Goal: Task Accomplishment & Management: Manage account settings

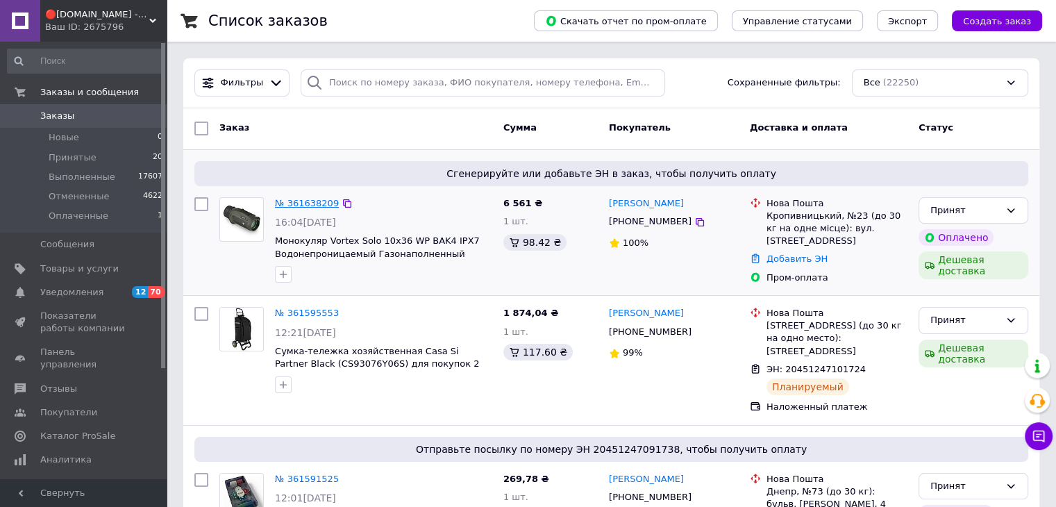
click at [304, 204] on link "№ 361638209" at bounding box center [307, 203] width 64 height 10
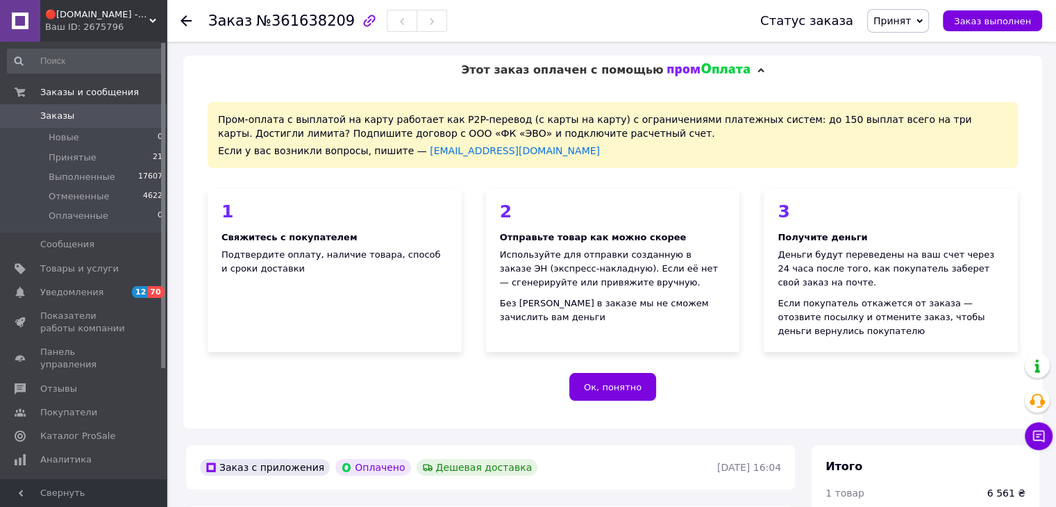
click at [302, 19] on span "№361638209" at bounding box center [305, 20] width 99 height 17
copy h1 "Заказ №361638209"
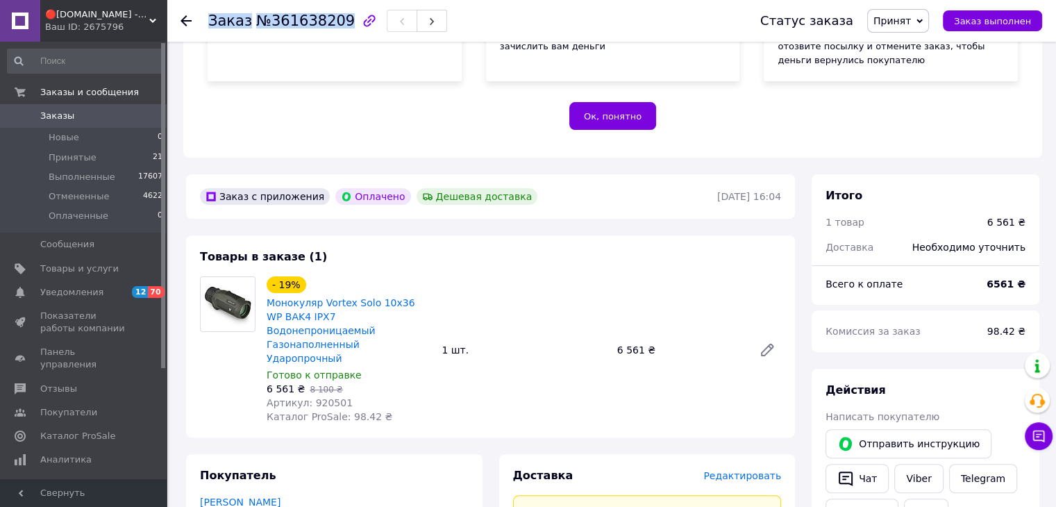
scroll to position [324, 0]
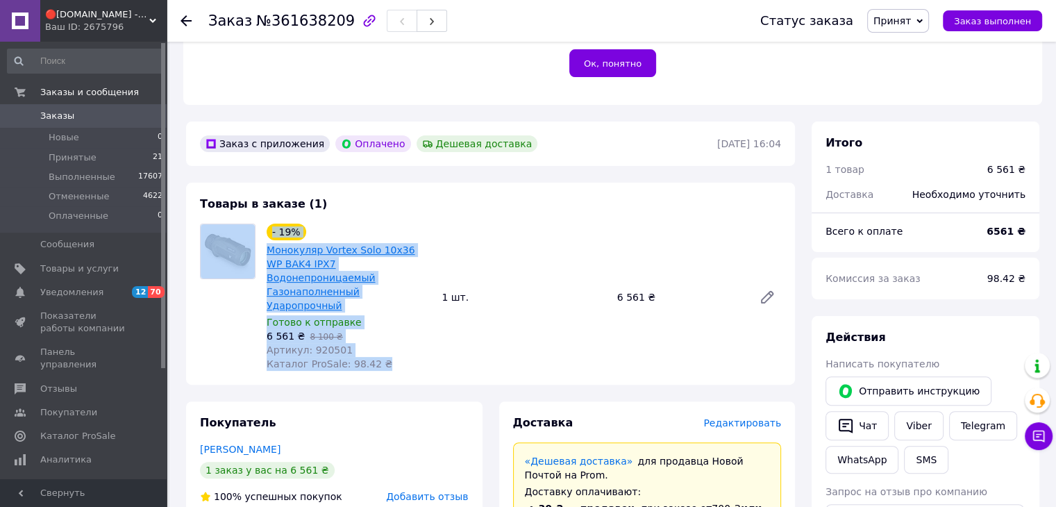
drag, startPoint x: 386, startPoint y: 344, endPoint x: 283, endPoint y: 273, distance: 125.8
click at [262, 263] on div "- 19% Монокуляр Vortex Solo 10x36 WP BAK4 IPX7 Водонепроницаемый Газонаполненны…" at bounding box center [348, 297] width 175 height 153
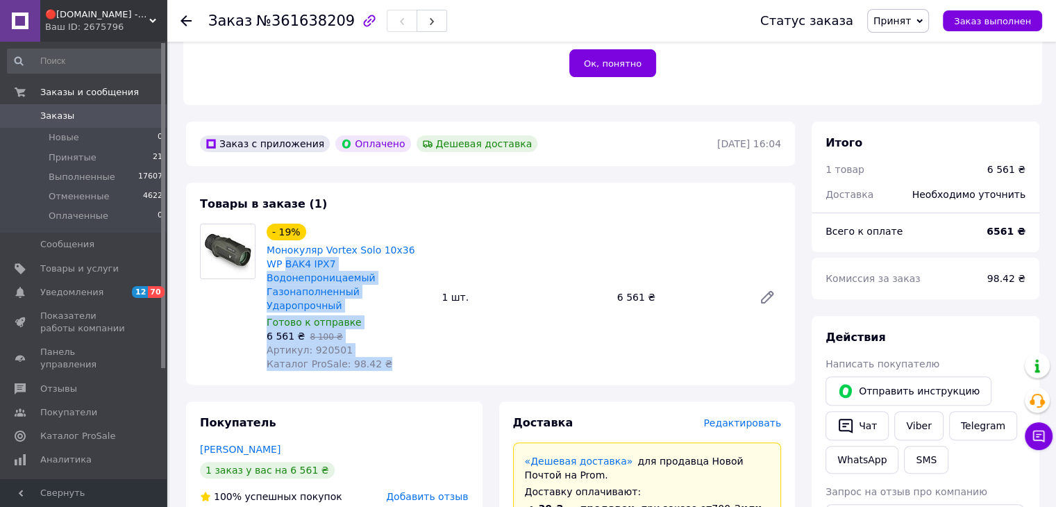
click at [392, 335] on div "- 19% Монокуляр Vortex Solo 10x36 WP BAK4 IPX7 Водонепроницаемый Газонаполненны…" at bounding box center [348, 297] width 175 height 153
click at [390, 337] on div "- 19% Монокуляр Vortex Solo 10x36 WP BAK4 IPX7 Водонепроницаемый Газонаполненны…" at bounding box center [348, 297] width 175 height 153
drag, startPoint x: 378, startPoint y: 337, endPoint x: 265, endPoint y: 249, distance: 143.0
click at [265, 249] on div "- 19% Монокуляр Vortex Solo 10x36 WP BAK4 IPX7 Водонепроницаемый Газонаполненны…" at bounding box center [348, 297] width 175 height 153
copy div "Монокуляр Vortex Solo 10x36 WP BAK4 IPX7 Водонепроницаемый Газонаполненный Удар…"
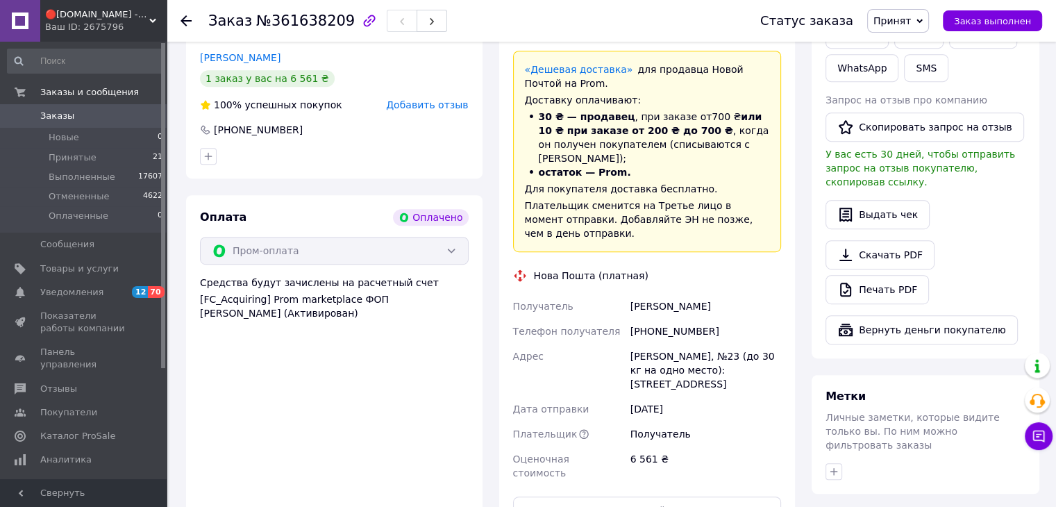
scroll to position [717, 0]
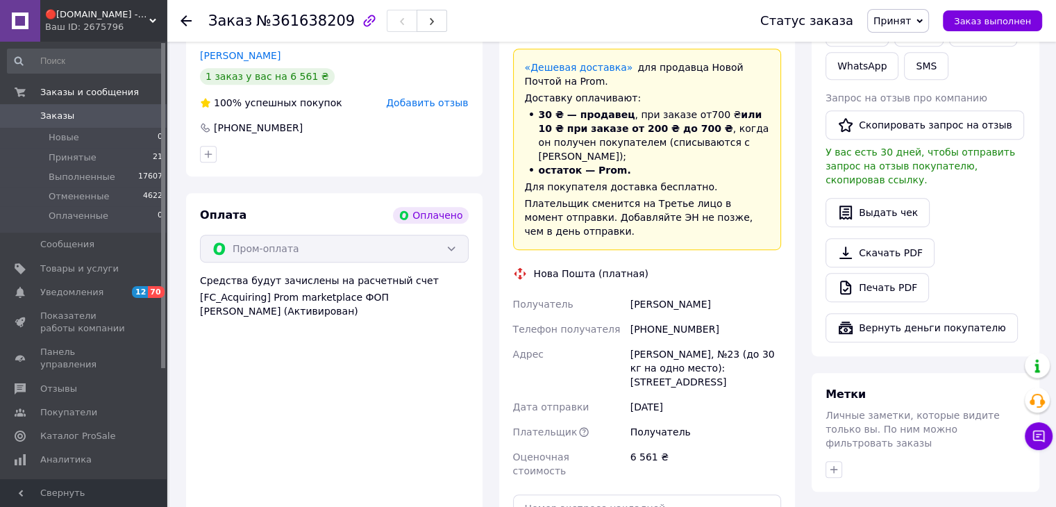
drag, startPoint x: 650, startPoint y: 340, endPoint x: 535, endPoint y: 227, distance: 161.5
click at [535, 227] on div "Доставка Редактировать «Дешевая доставка»   для продавца [GEOGRAPHIC_DATA] на P…" at bounding box center [647, 320] width 269 height 596
copy div "Нова Пошта (платная) Получатель [PERSON_NAME] Телефон получателя [PHONE_NUMBER]…"
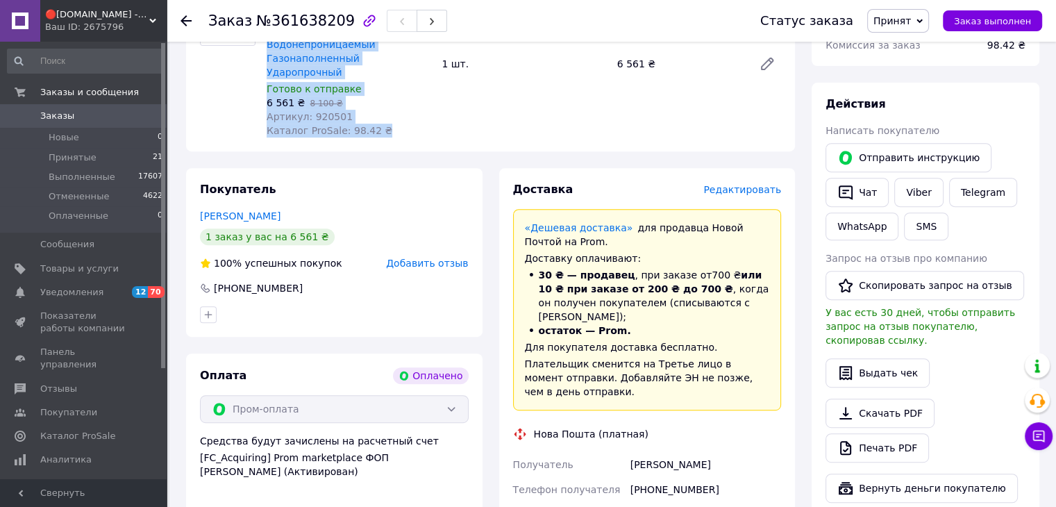
scroll to position [532, 0]
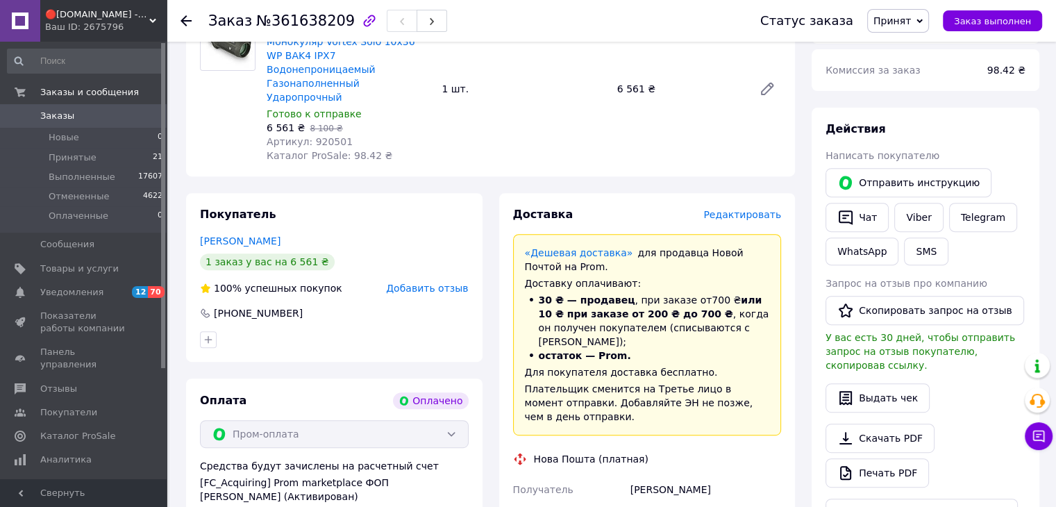
click at [328, 136] on span "Артикул: 920501" at bounding box center [310, 141] width 86 height 11
copy span "920501"
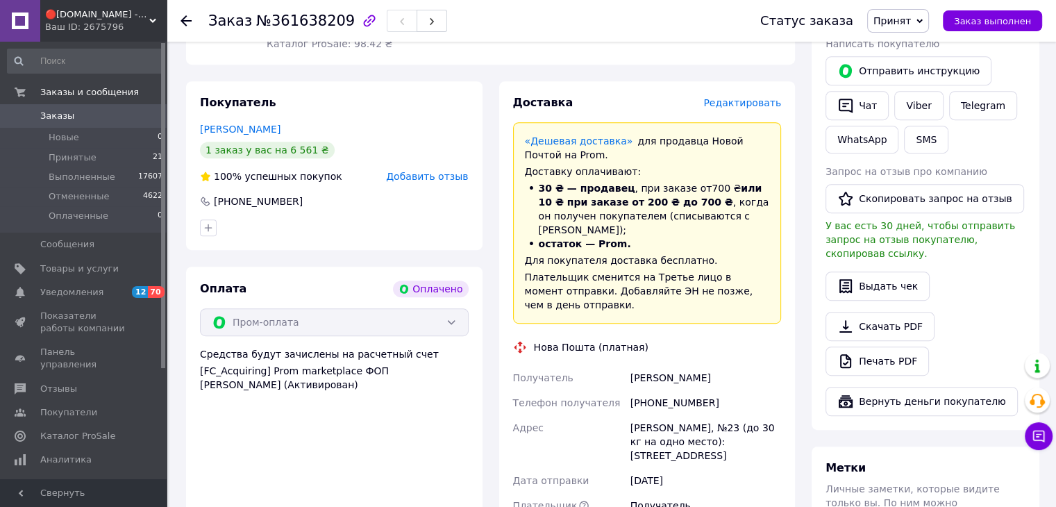
scroll to position [648, 0]
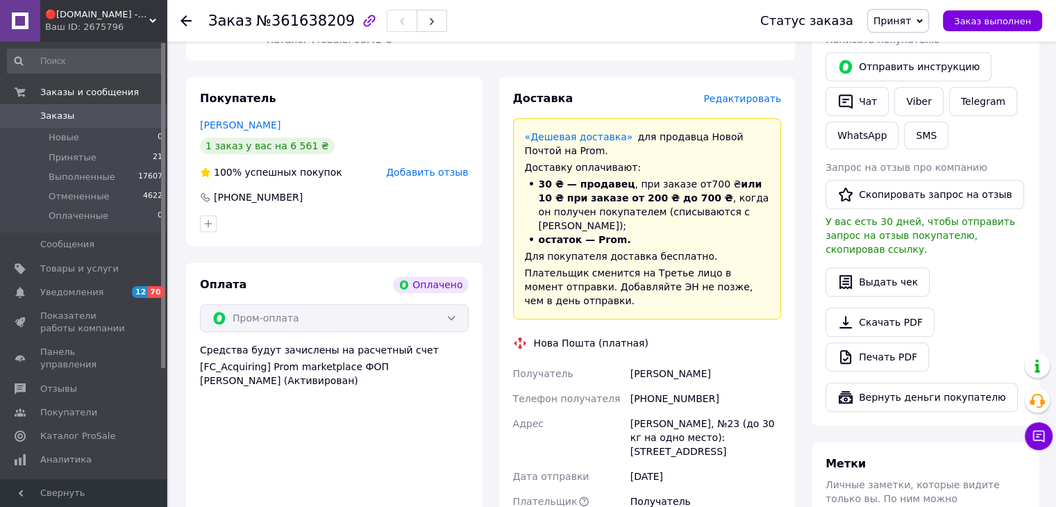
click at [660, 386] on div "[PHONE_NUMBER]" at bounding box center [706, 398] width 156 height 25
copy div "[PHONE_NUMBER]"
drag, startPoint x: 712, startPoint y: 333, endPoint x: 622, endPoint y: 334, distance: 89.6
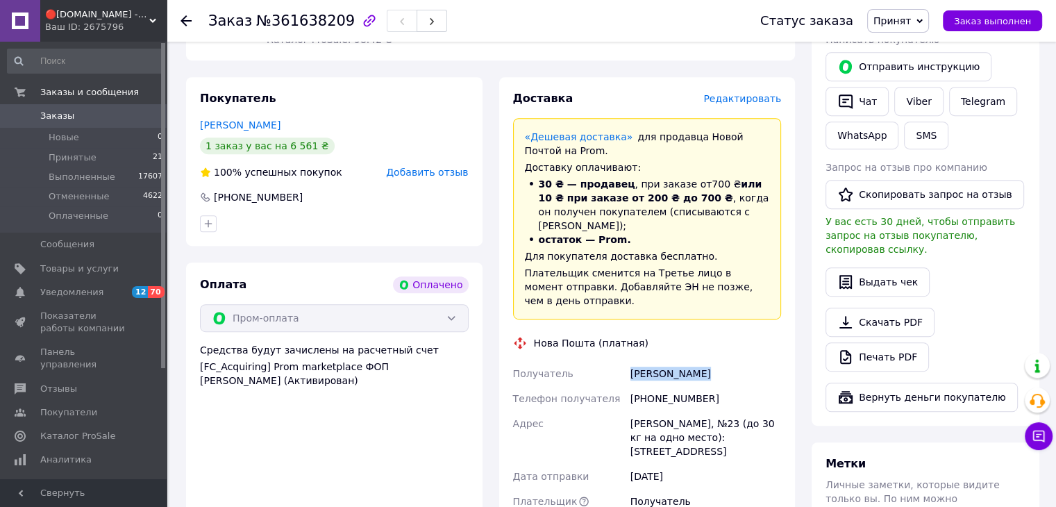
click at [622, 361] on div "Получатель [PERSON_NAME] Телефон получателя [PHONE_NUMBER] Адрес [STREET_ADDRES…" at bounding box center [647, 457] width 274 height 192
copy div "Получатель [PERSON_NAME]"
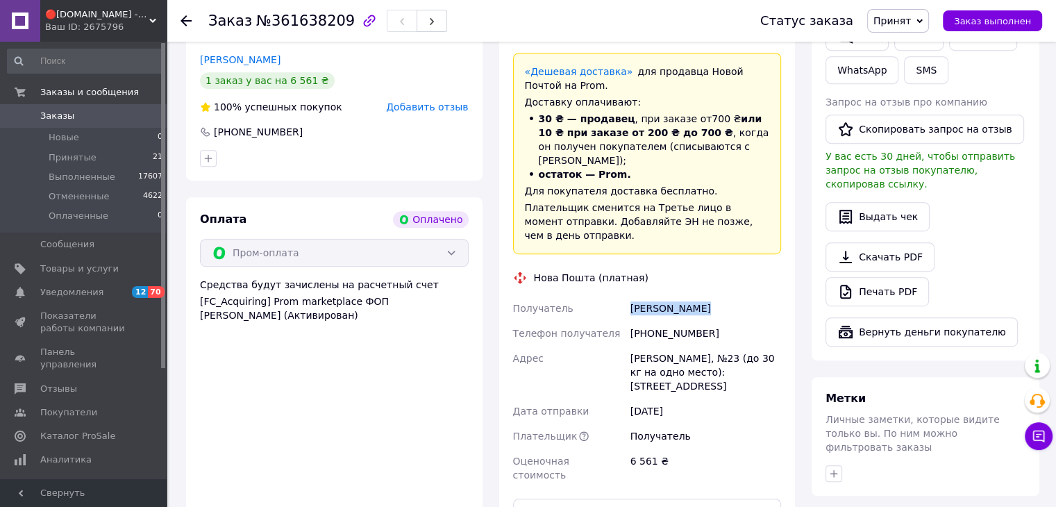
scroll to position [717, 0]
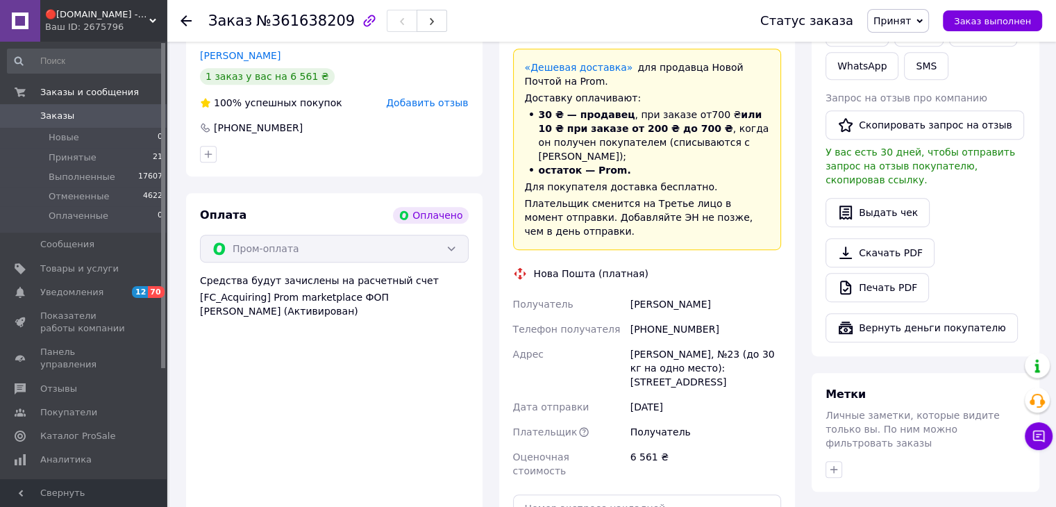
click at [652, 342] on div "[PERSON_NAME], №23 (до 30 кг на одно место): [STREET_ADDRESS]" at bounding box center [706, 368] width 156 height 53
copy div "[PERSON_NAME]"
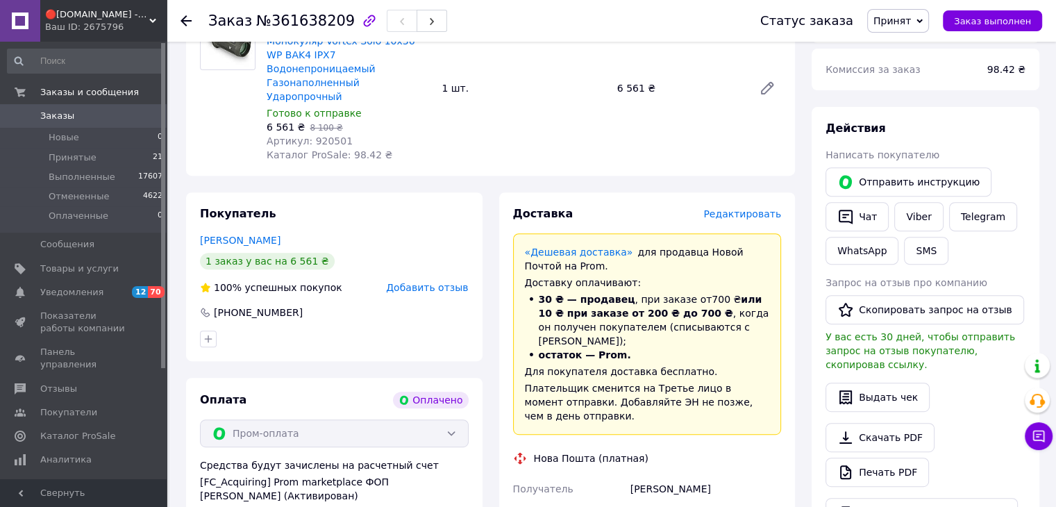
scroll to position [532, 0]
click at [297, 22] on span "№361638209" at bounding box center [305, 20] width 99 height 17
copy h1 "Заказ №361638209"
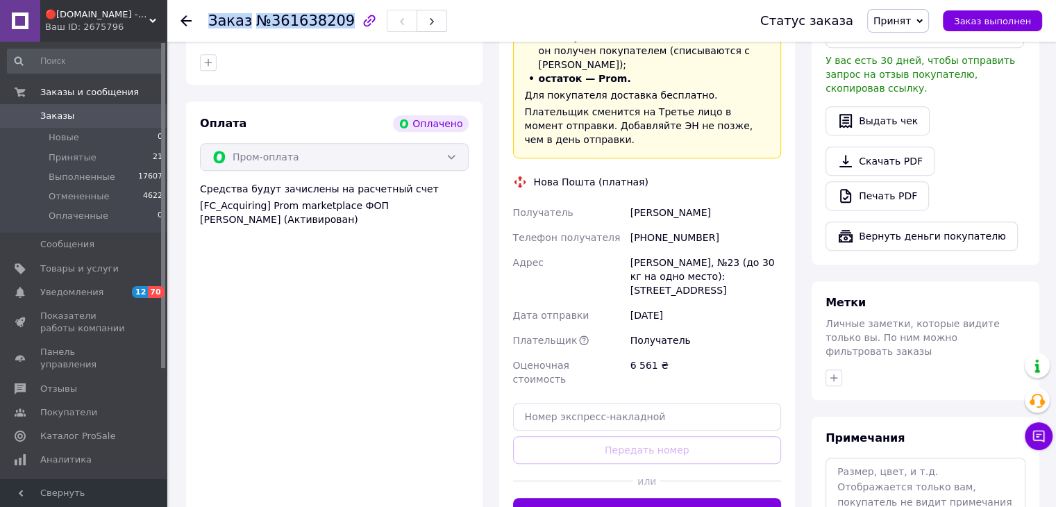
scroll to position [810, 0]
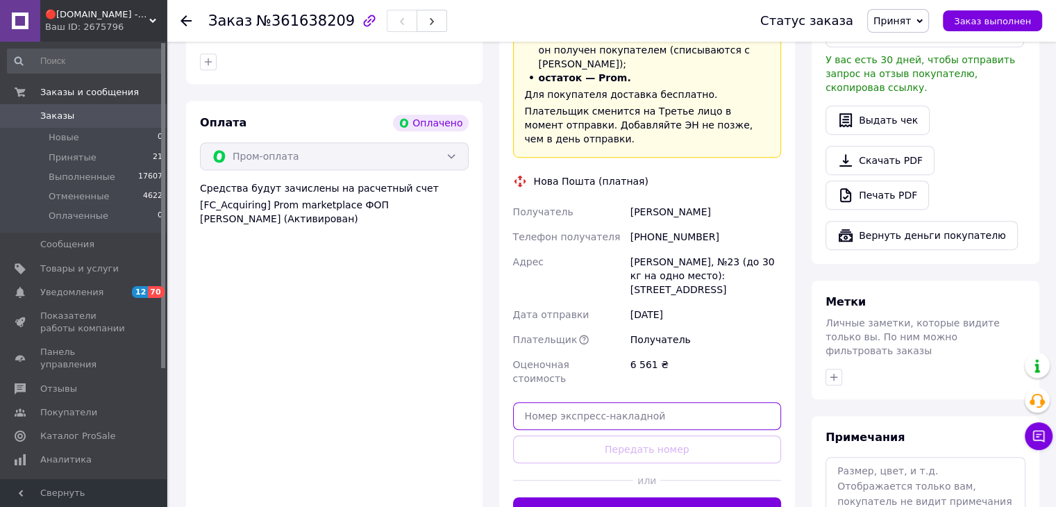
paste input "20451247316442"
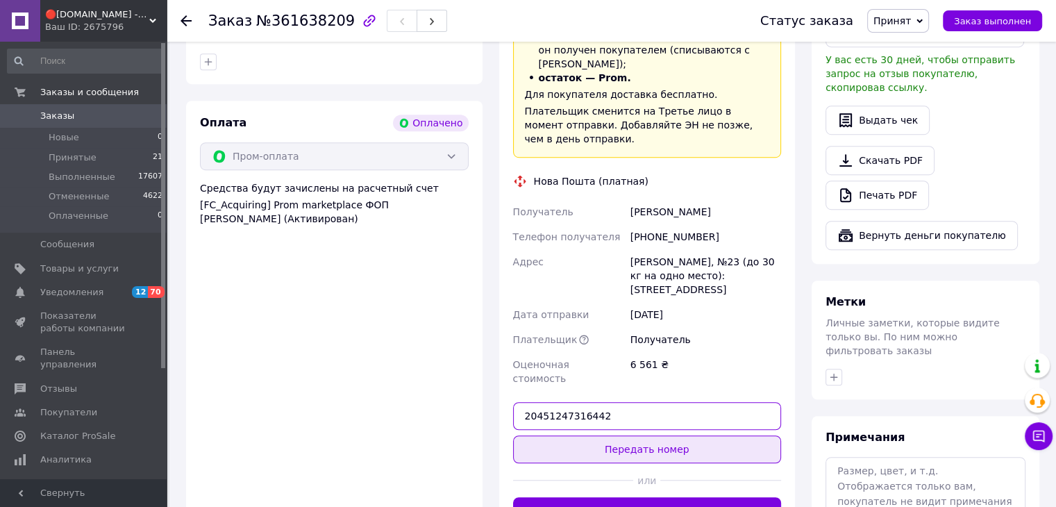
type input "20451247316442"
click at [664, 435] on button "Передать номер" at bounding box center [647, 449] width 269 height 28
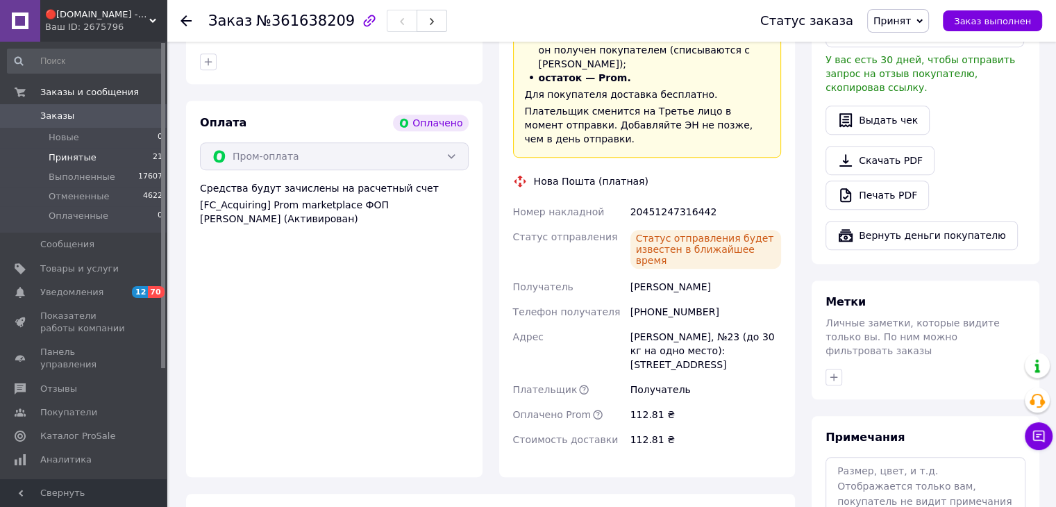
click at [69, 160] on span "Принятые" at bounding box center [73, 157] width 48 height 12
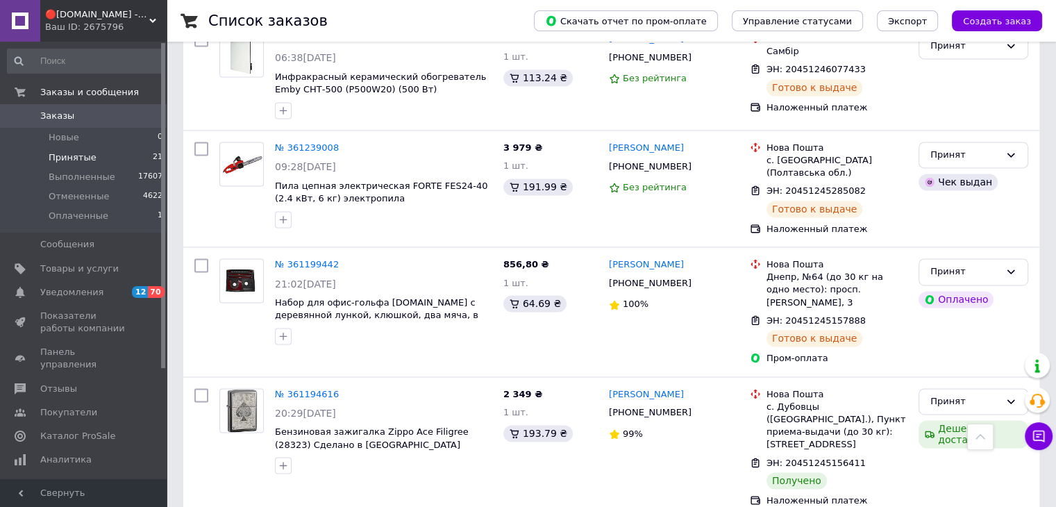
scroll to position [2002, 0]
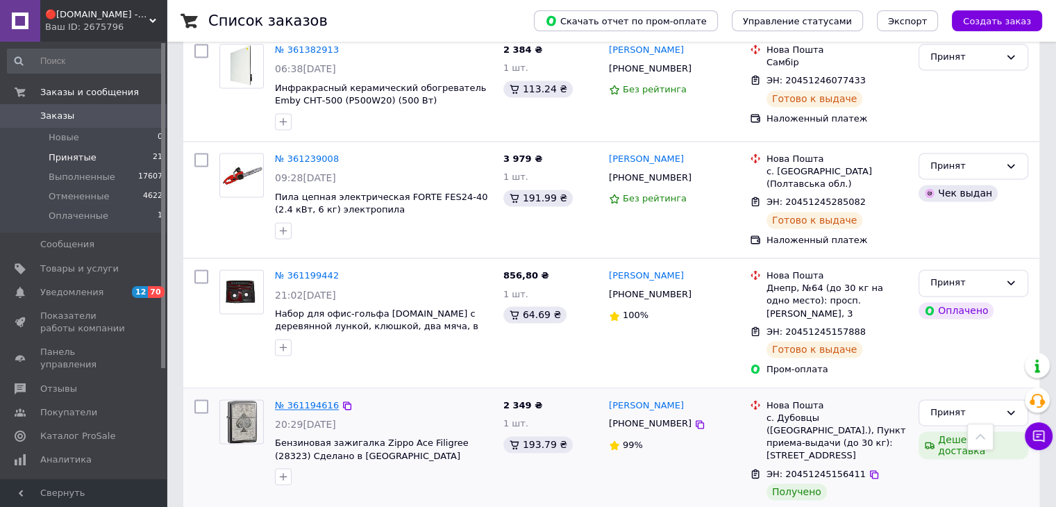
click at [306, 400] on link "№ 361194616" at bounding box center [307, 405] width 64 height 10
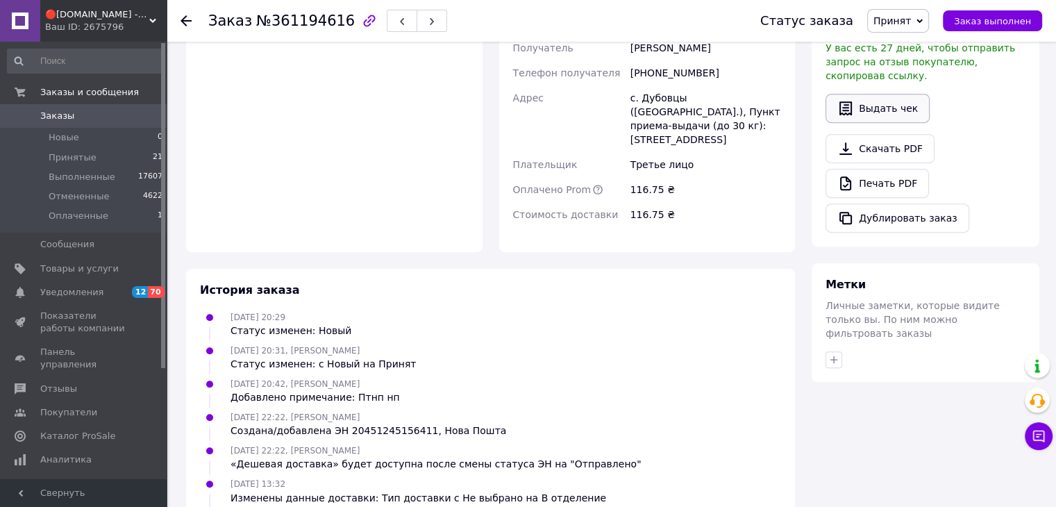
scroll to position [601, 0]
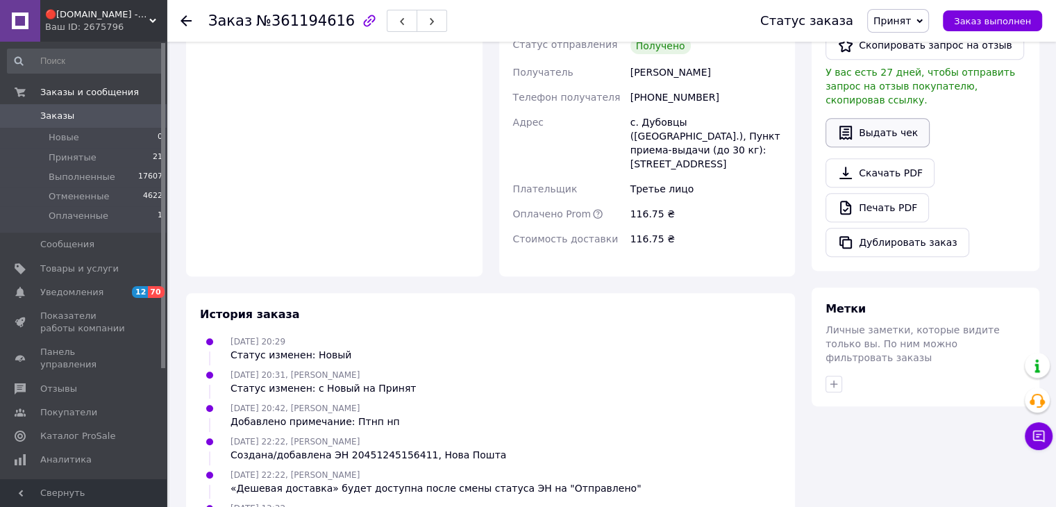
click at [885, 118] on button "Выдать чек" at bounding box center [877, 132] width 104 height 29
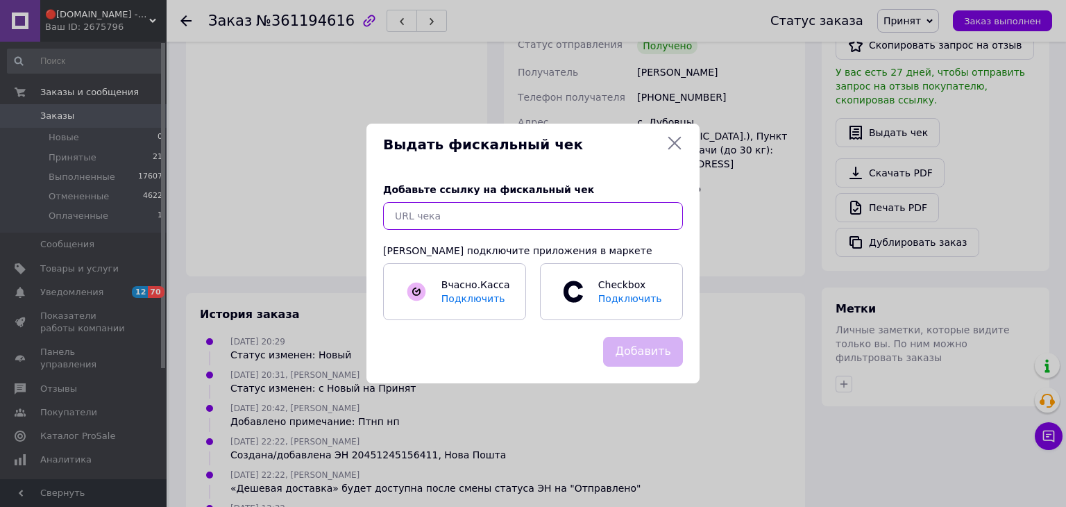
paste input "[URL][DOMAIN_NAME]"
type input "[URL][DOMAIN_NAME]"
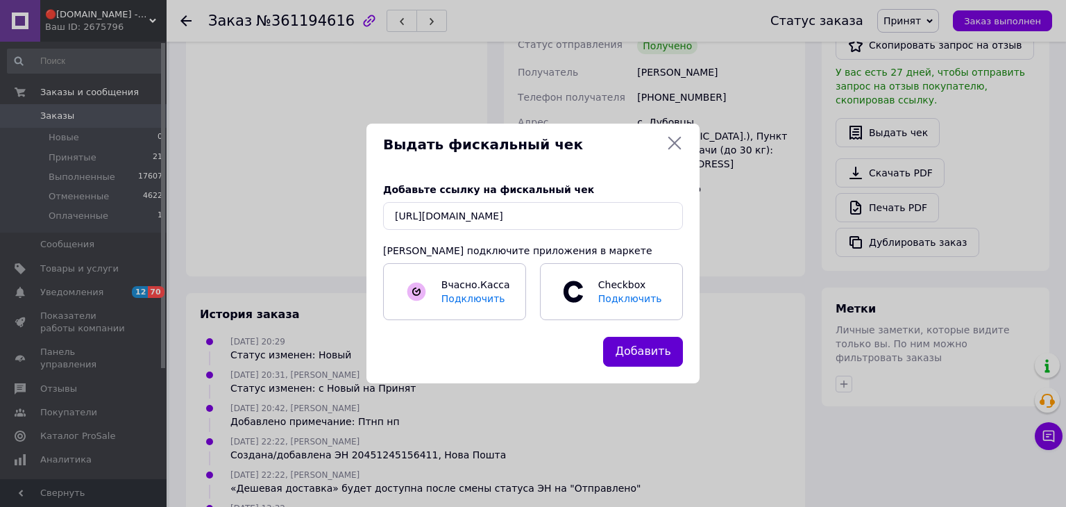
click at [659, 355] on button "Добавить" at bounding box center [643, 352] width 80 height 30
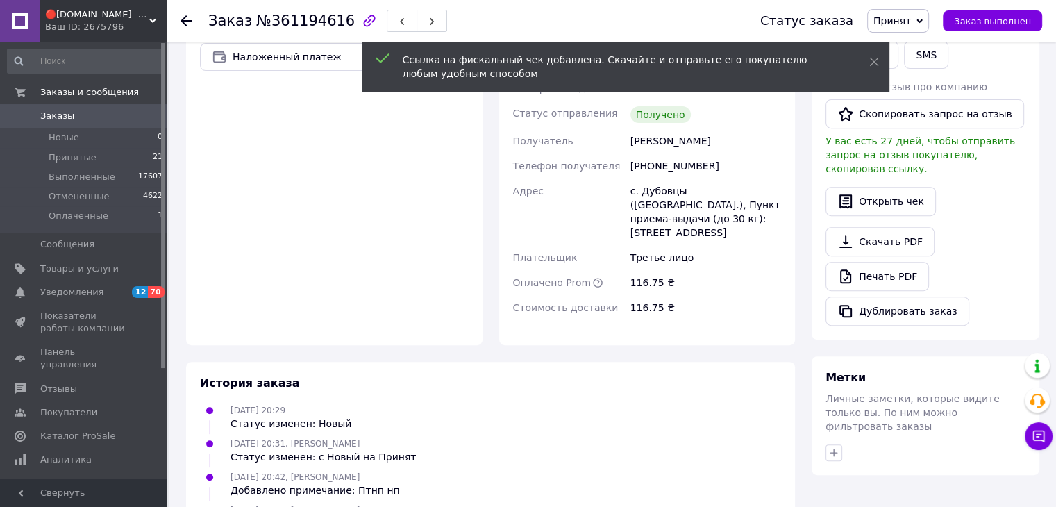
scroll to position [532, 0]
click at [911, 26] on span "Принят" at bounding box center [891, 20] width 37 height 11
click at [905, 51] on li "Выполнен" at bounding box center [905, 48] width 74 height 21
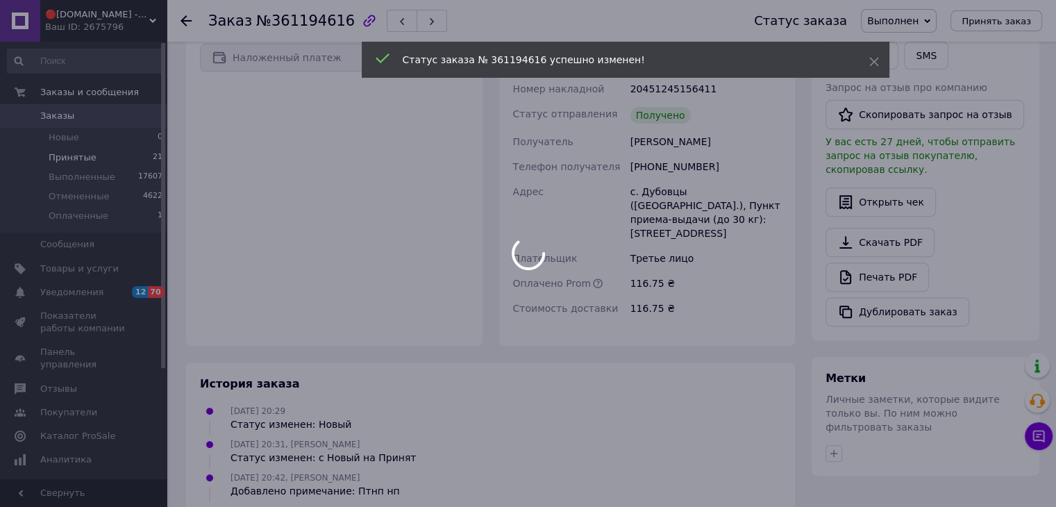
click at [71, 156] on div at bounding box center [528, 253] width 1056 height 507
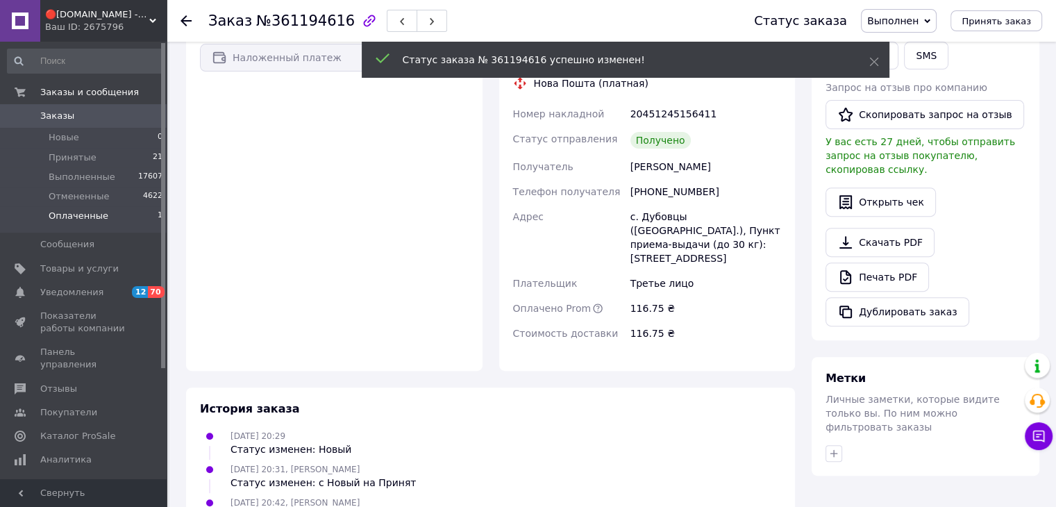
click at [79, 212] on span "Оплаченные" at bounding box center [79, 216] width 60 height 12
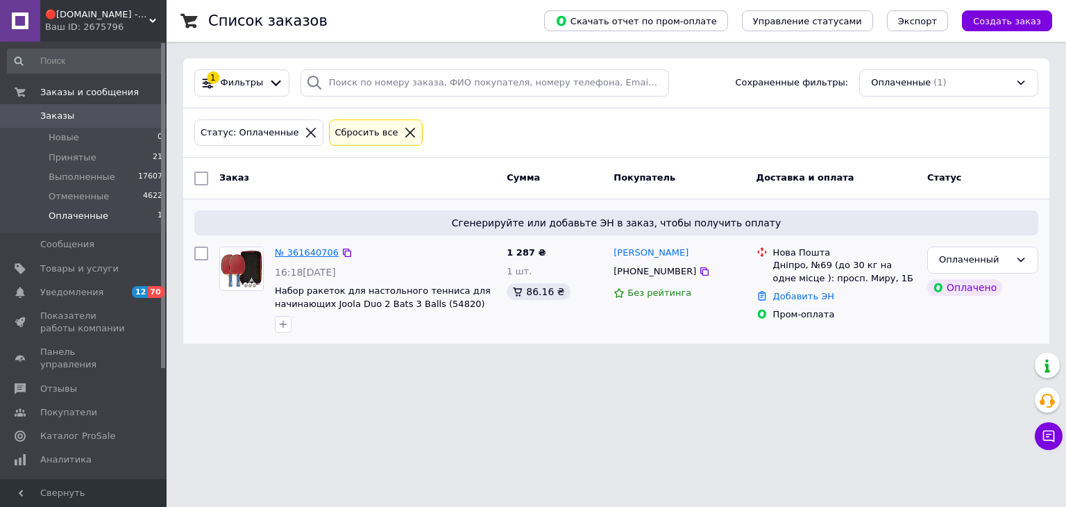
click at [308, 251] on link "№ 361640706" at bounding box center [307, 252] width 64 height 10
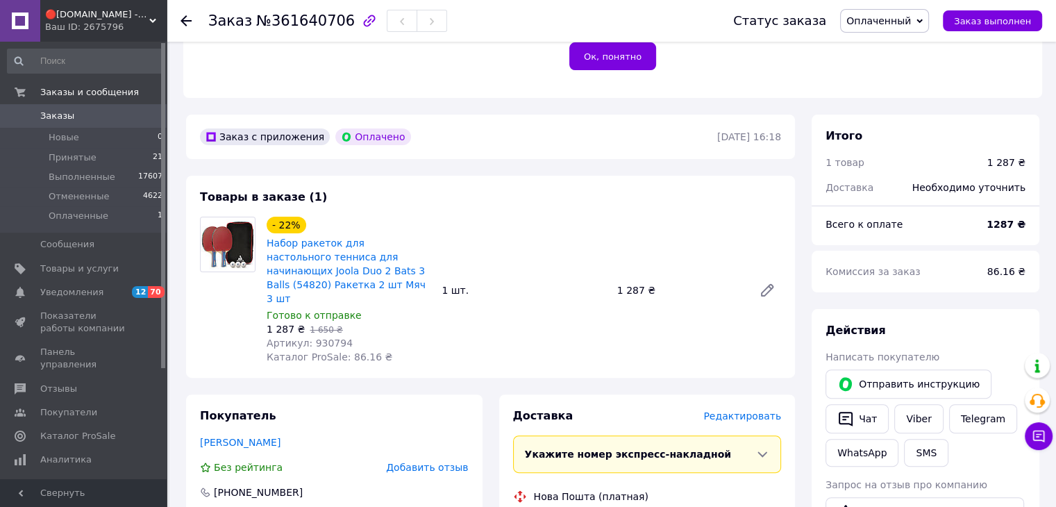
scroll to position [370, 0]
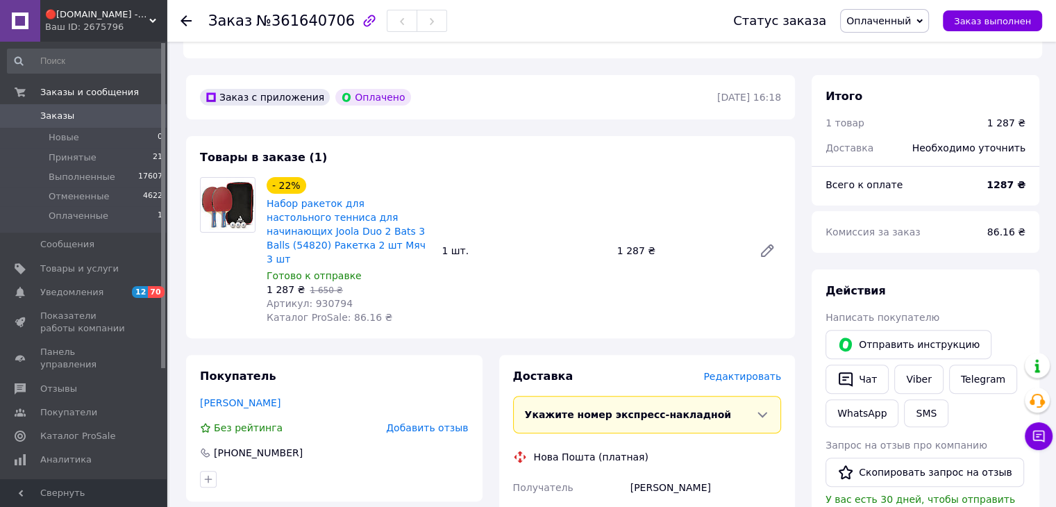
click at [314, 298] on span "Артикул: 930794" at bounding box center [310, 303] width 86 height 11
copy span "930794"
drag, startPoint x: 933, startPoint y: 17, endPoint x: 926, endPoint y: 22, distance: 8.5
click at [923, 19] on icon at bounding box center [919, 21] width 6 height 6
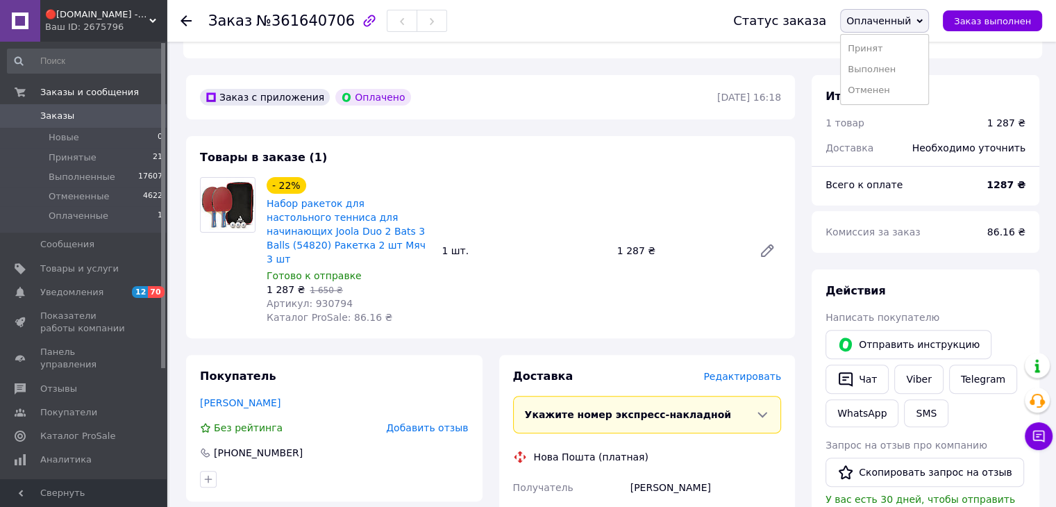
click at [887, 42] on li "Принят" at bounding box center [884, 48] width 87 height 21
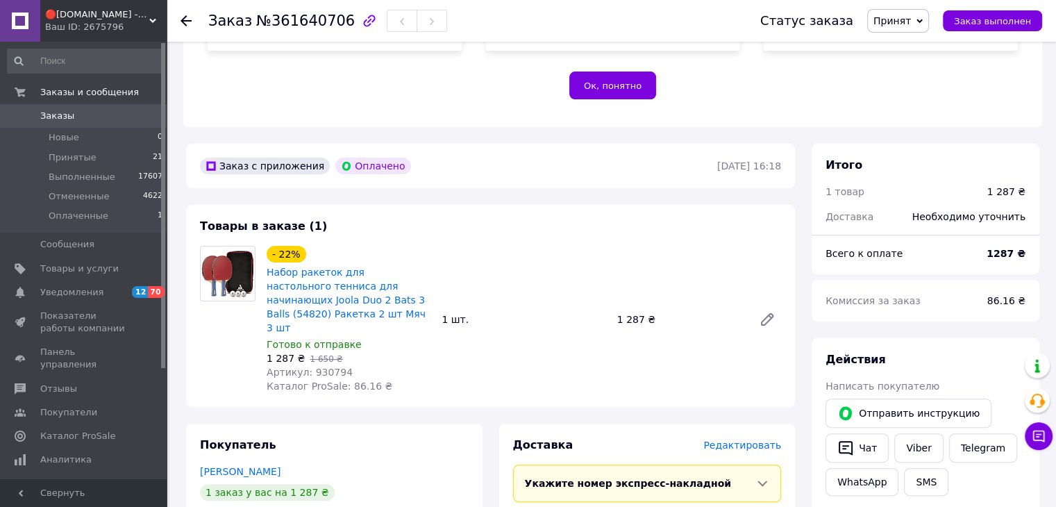
scroll to position [301, 0]
click at [285, 20] on span "№361640706" at bounding box center [305, 20] width 99 height 17
click at [283, 20] on span "№361640706" at bounding box center [305, 20] width 99 height 17
click at [281, 20] on span "№361640706" at bounding box center [305, 20] width 99 height 17
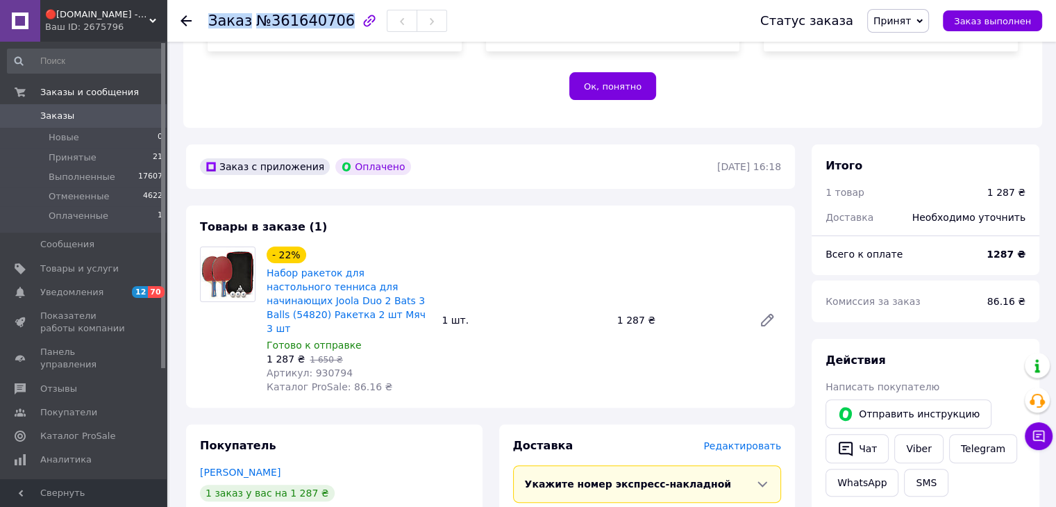
copy h1 "Заказ №361640706"
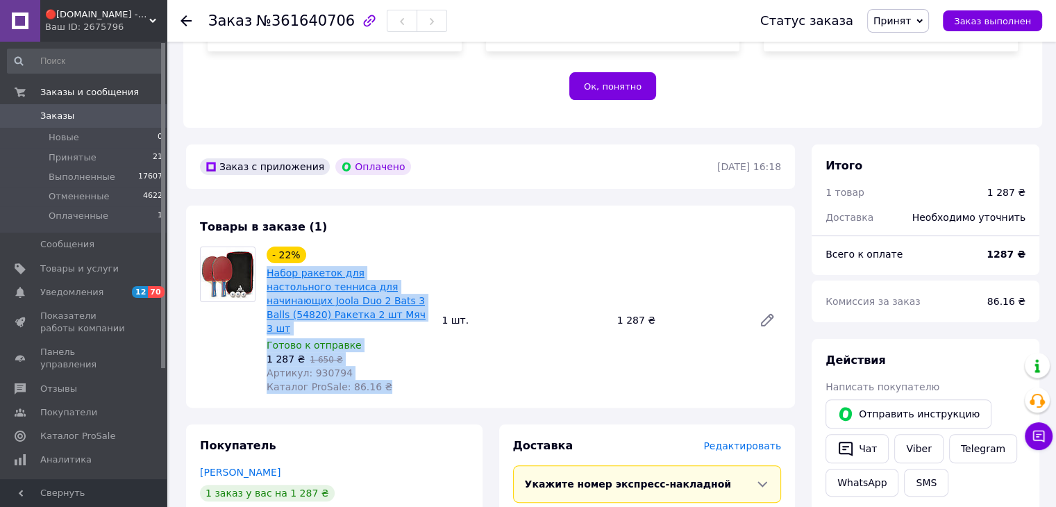
drag, startPoint x: 389, startPoint y: 373, endPoint x: 288, endPoint y: 292, distance: 129.4
click at [269, 276] on div "- 22% Набор ракеток для настольного тенниса для начинающих Joola Duo 2 Bats 3 B…" at bounding box center [348, 320] width 175 height 153
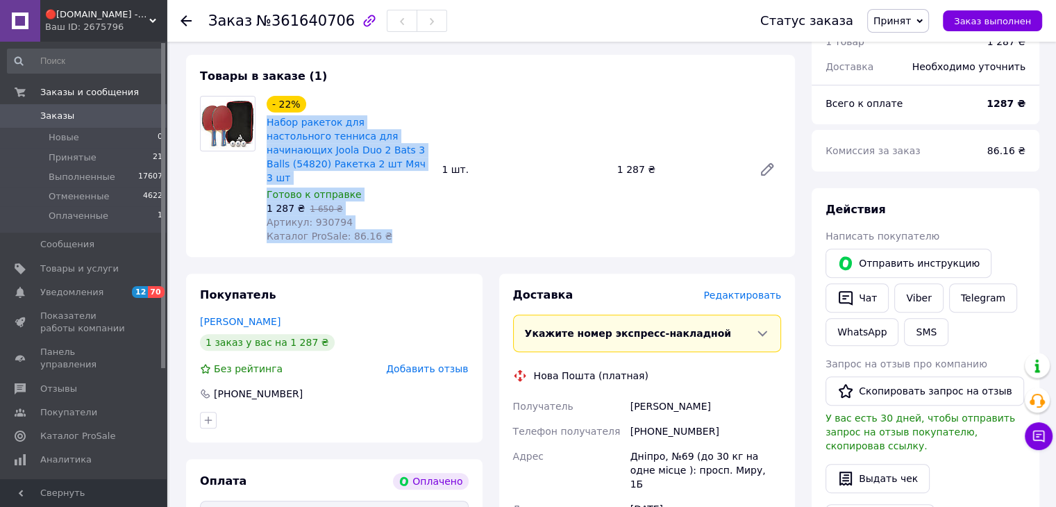
scroll to position [555, 0]
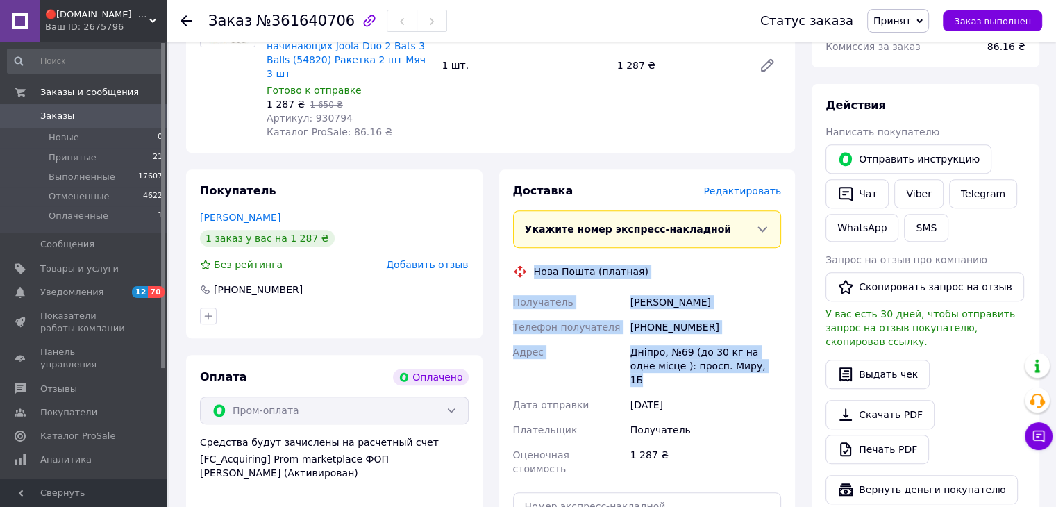
drag, startPoint x: 746, startPoint y: 358, endPoint x: 560, endPoint y: 262, distance: 208.7
click at [536, 260] on div "Доставка Редактировать Укажите номер экспресс-накладной Обязательно введите ном…" at bounding box center [647, 399] width 269 height 432
click at [663, 316] on div "[PHONE_NUMBER]" at bounding box center [706, 327] width 156 height 25
click at [659, 316] on div "[PHONE_NUMBER]" at bounding box center [706, 327] width 156 height 25
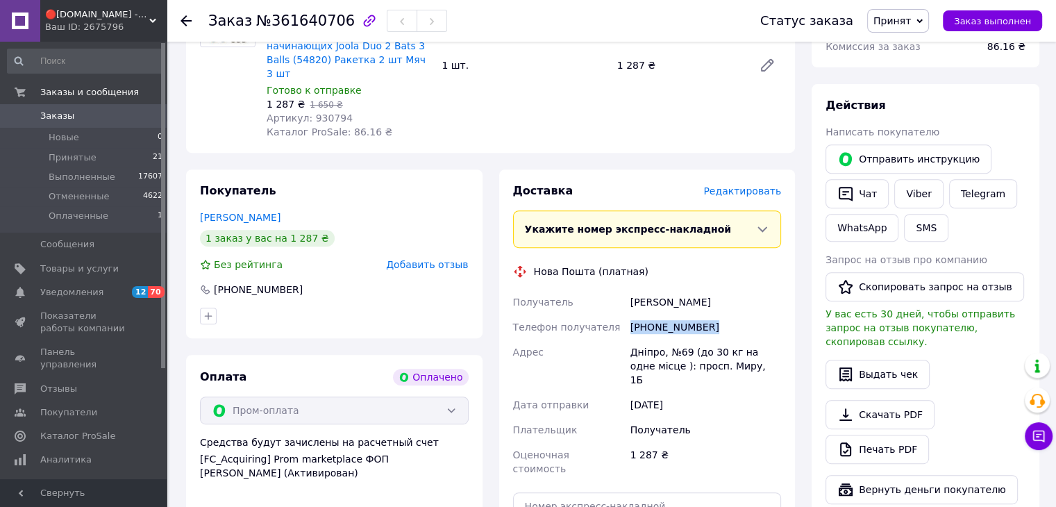
click at [659, 316] on div "[PHONE_NUMBER]" at bounding box center [706, 327] width 156 height 25
click at [660, 317] on div "[PHONE_NUMBER]" at bounding box center [706, 327] width 156 height 25
drag, startPoint x: 725, startPoint y: 287, endPoint x: 675, endPoint y: 300, distance: 51.7
click at [597, 290] on div "Получатель [PERSON_NAME] Телефон получателя [PHONE_NUMBER] Адрес Дніпро, №69 (д…" at bounding box center [647, 386] width 274 height 192
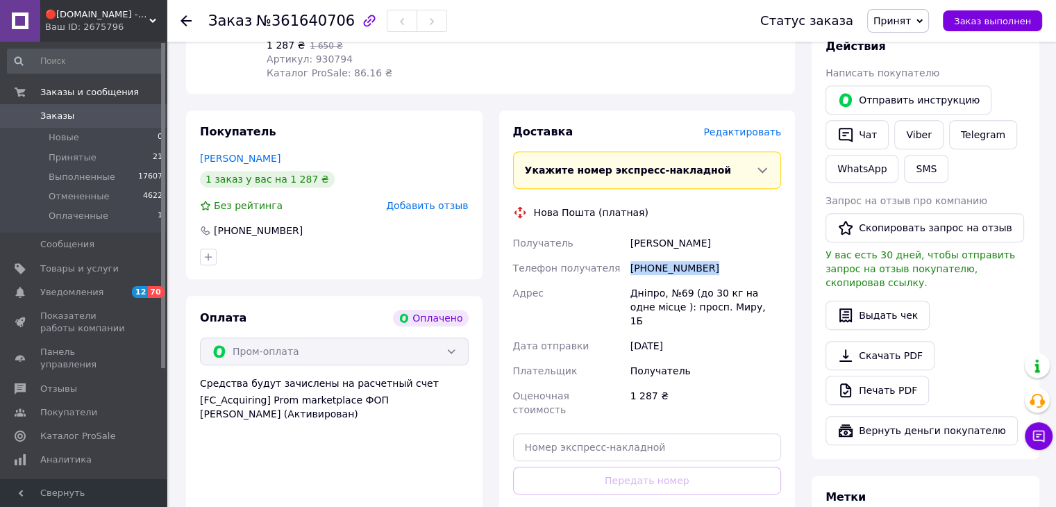
scroll to position [625, 0]
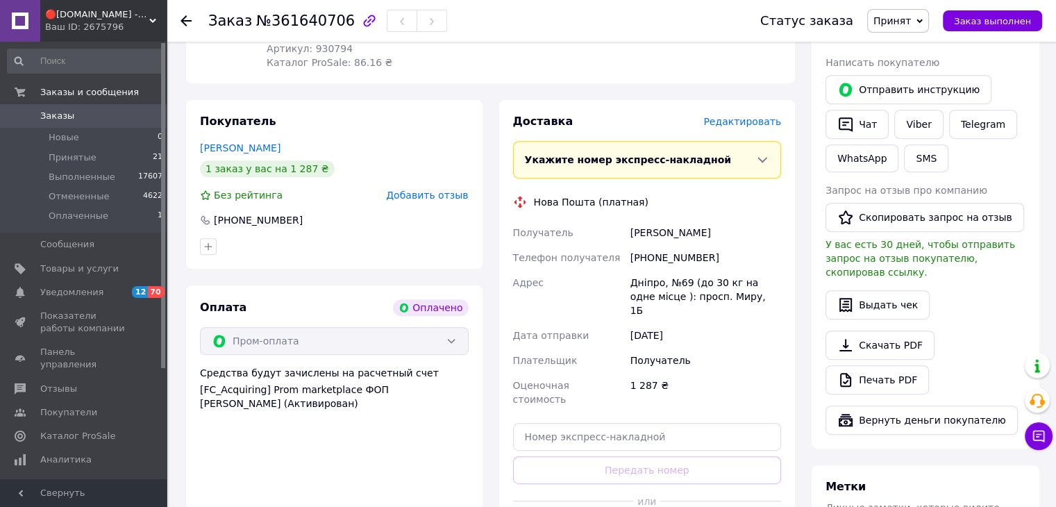
click at [637, 273] on div "Дніпро, №69 (до 30 кг на одне місце ): просп. Миру, 1Б" at bounding box center [706, 296] width 156 height 53
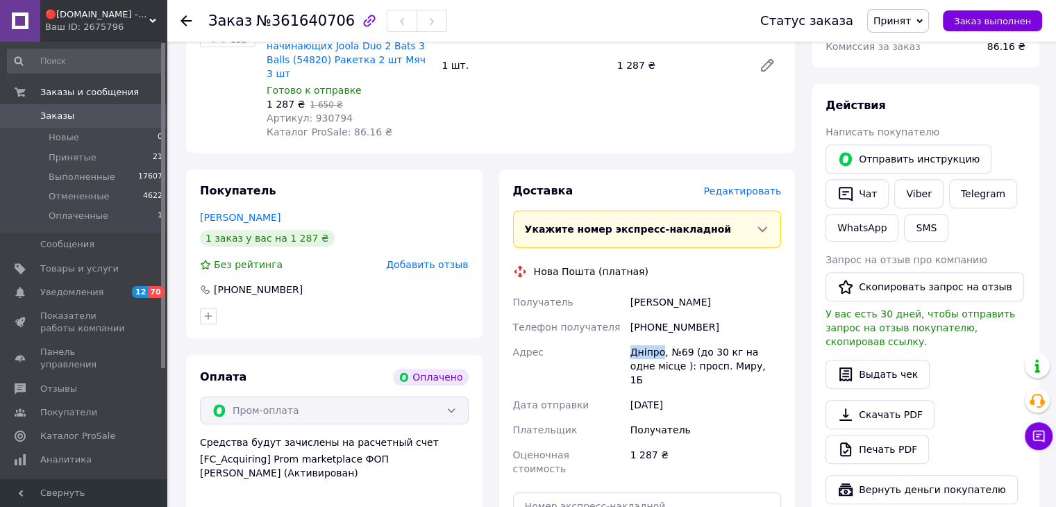
scroll to position [555, 0]
click at [287, 17] on span "№361640706" at bounding box center [305, 20] width 99 height 17
click at [285, 17] on span "№361640706" at bounding box center [305, 20] width 99 height 17
click at [286, 17] on span "№361640706" at bounding box center [305, 20] width 99 height 17
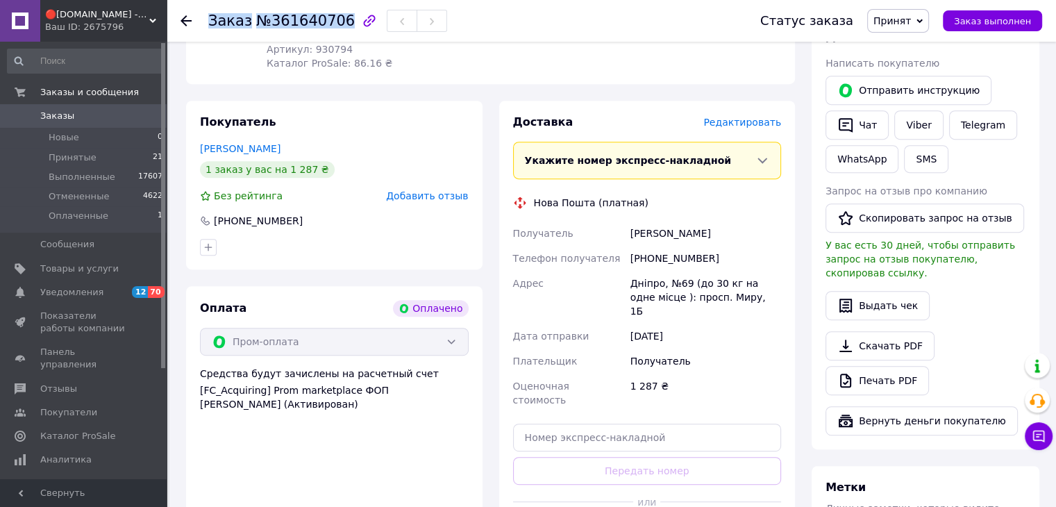
scroll to position [648, 0]
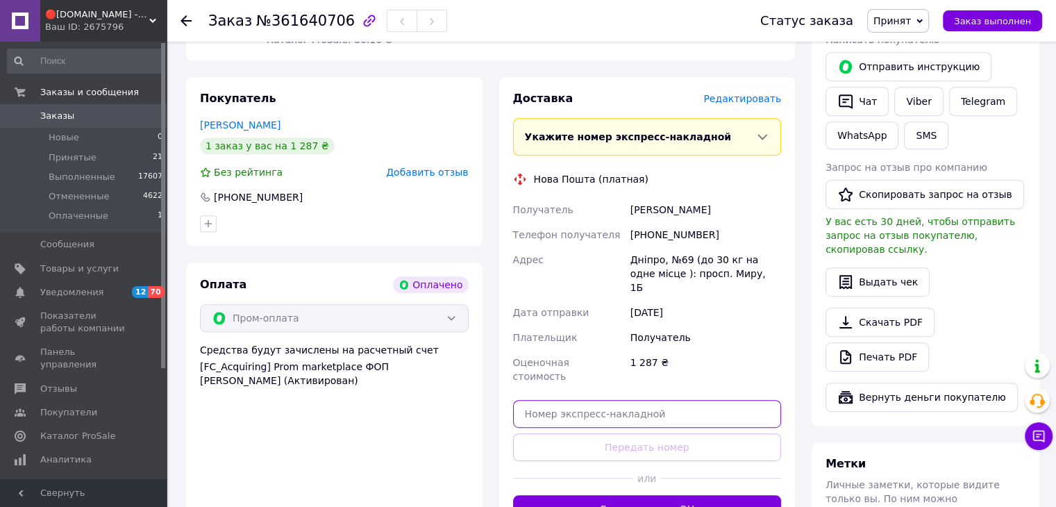
paste input "20451247338449"
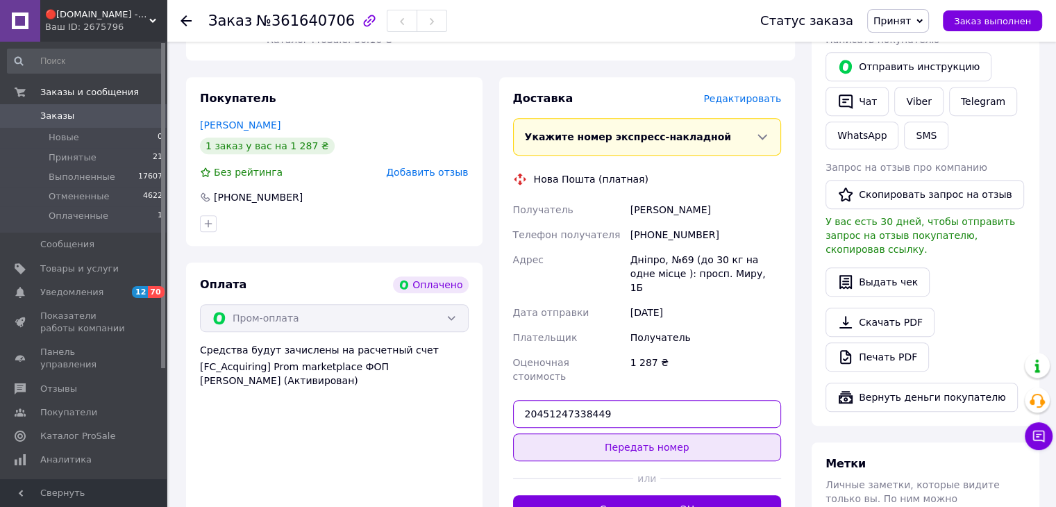
type input "20451247338449"
click at [657, 433] on button "Передать номер" at bounding box center [647, 447] width 269 height 28
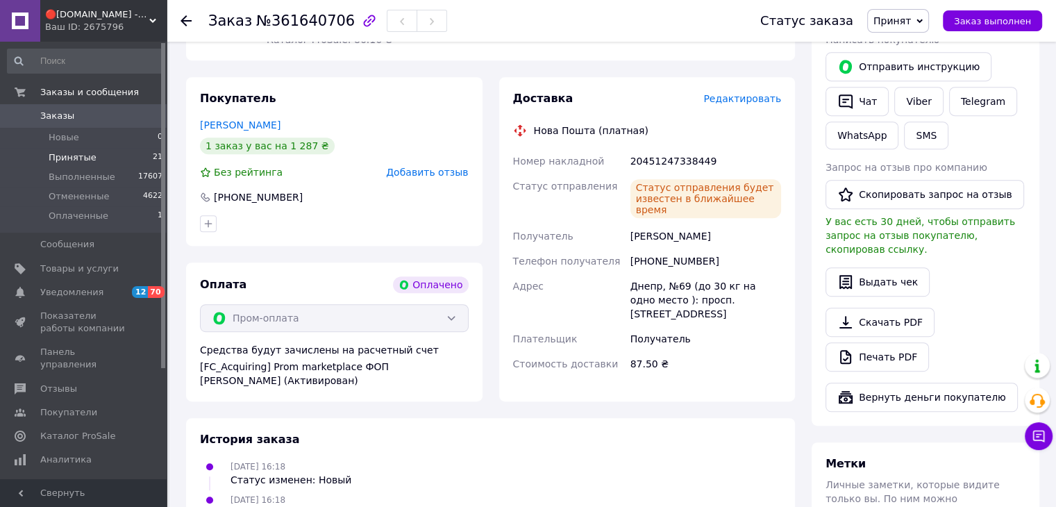
click at [81, 153] on span "Принятые" at bounding box center [73, 157] width 48 height 12
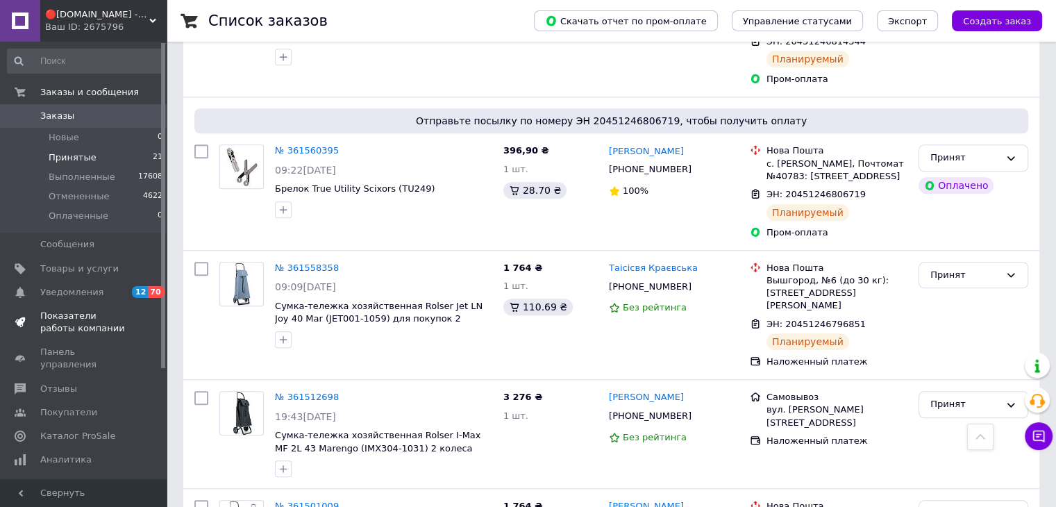
scroll to position [1064, 0]
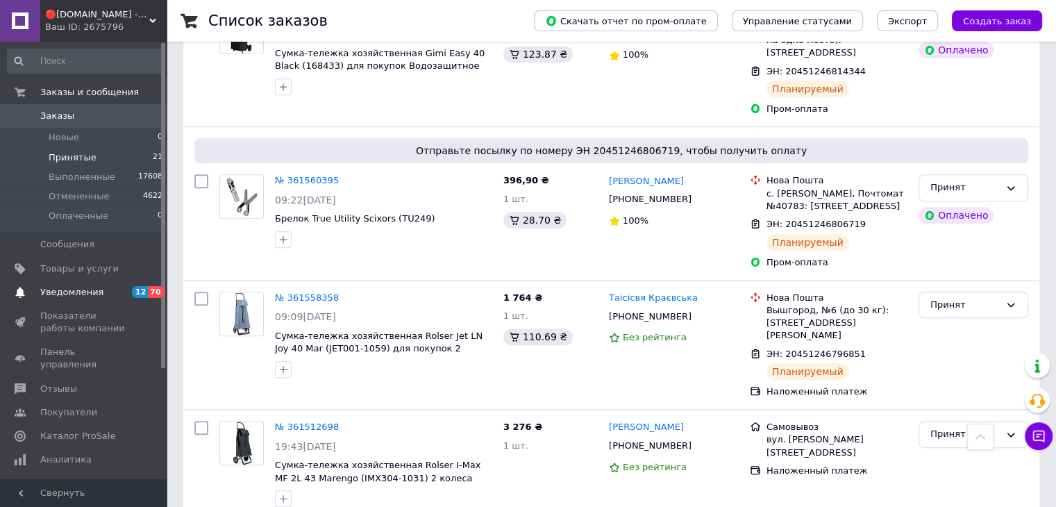
click at [92, 297] on span "Уведомления" at bounding box center [71, 292] width 63 height 12
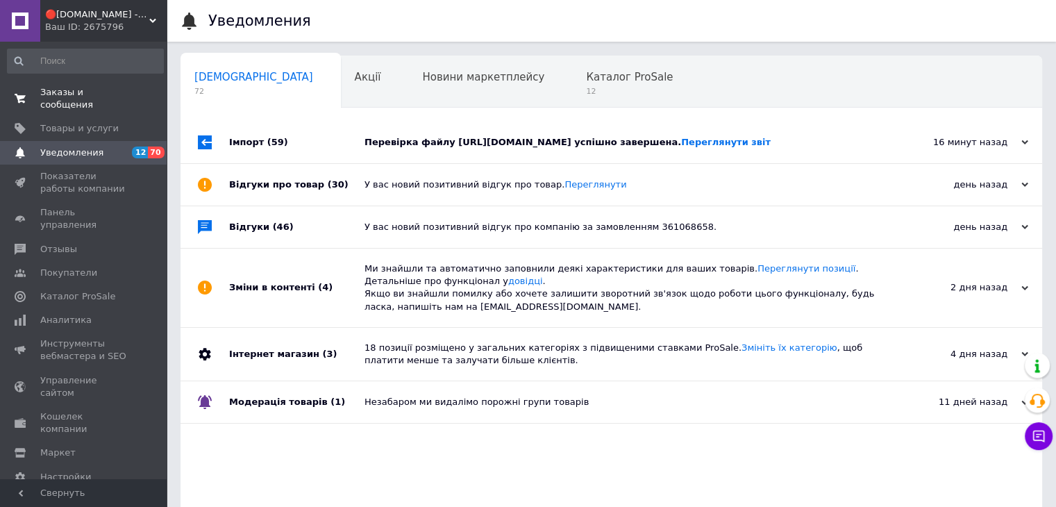
click at [67, 90] on span "Заказы и сообщения" at bounding box center [84, 98] width 88 height 25
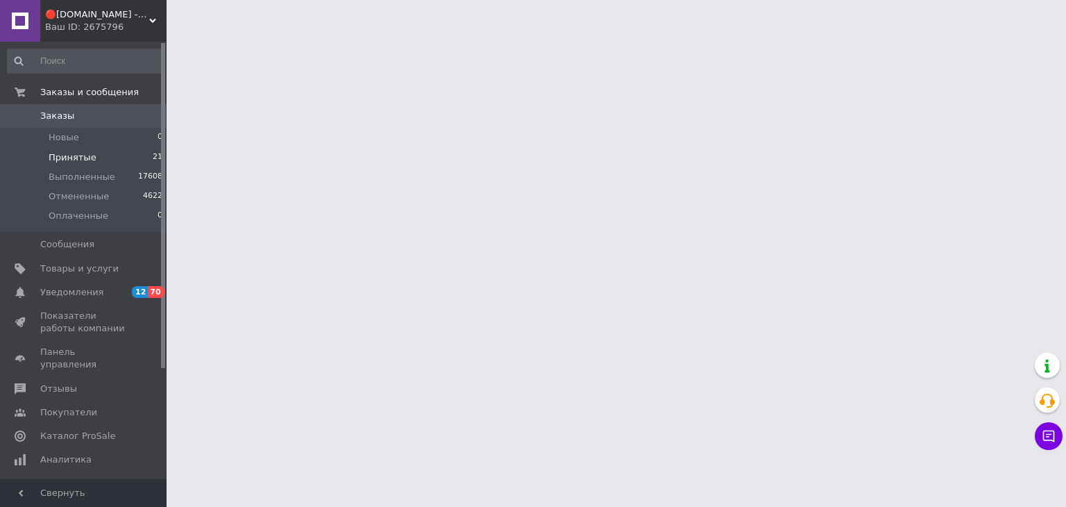
click at [93, 156] on li "Принятые 21" at bounding box center [85, 157] width 171 height 19
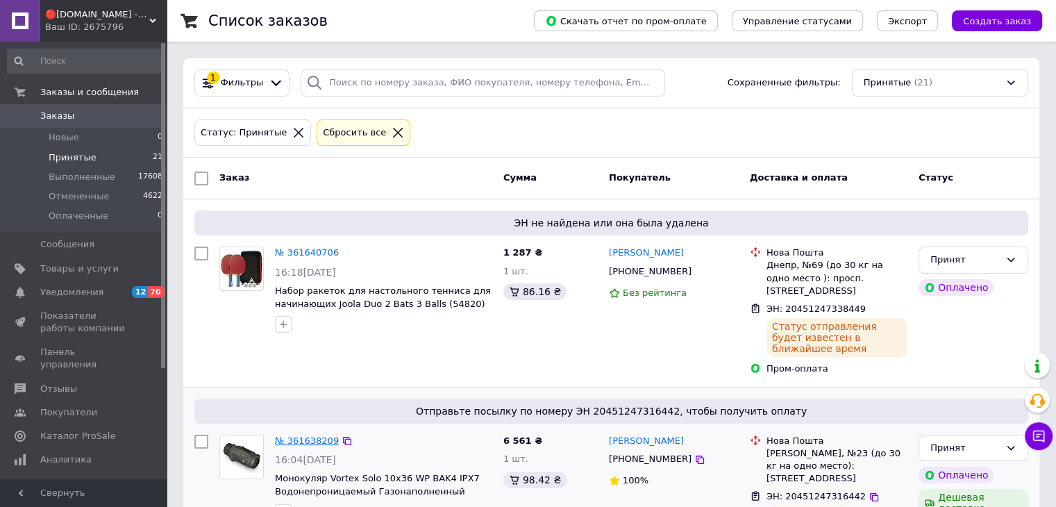
click at [297, 435] on link "№ 361638209" at bounding box center [307, 440] width 64 height 10
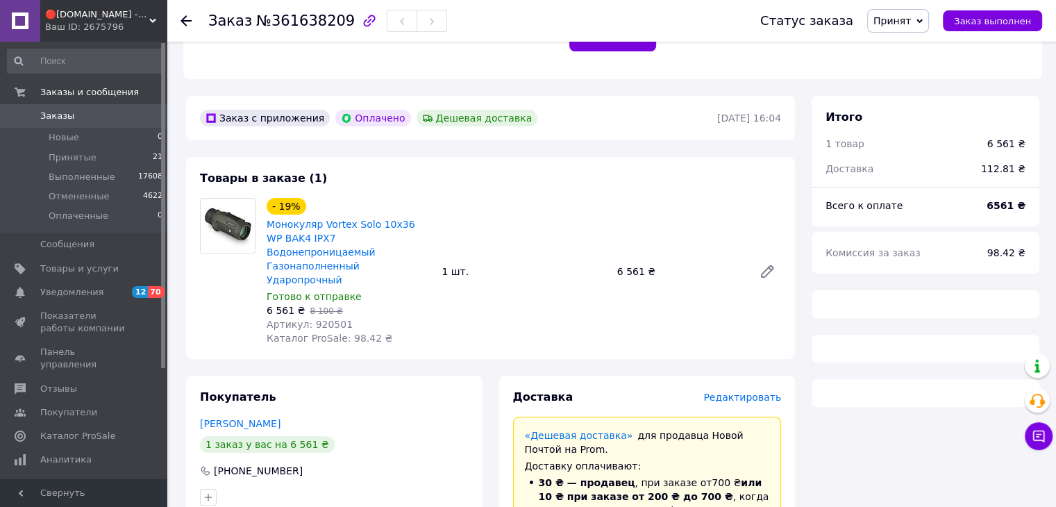
scroll to position [370, 0]
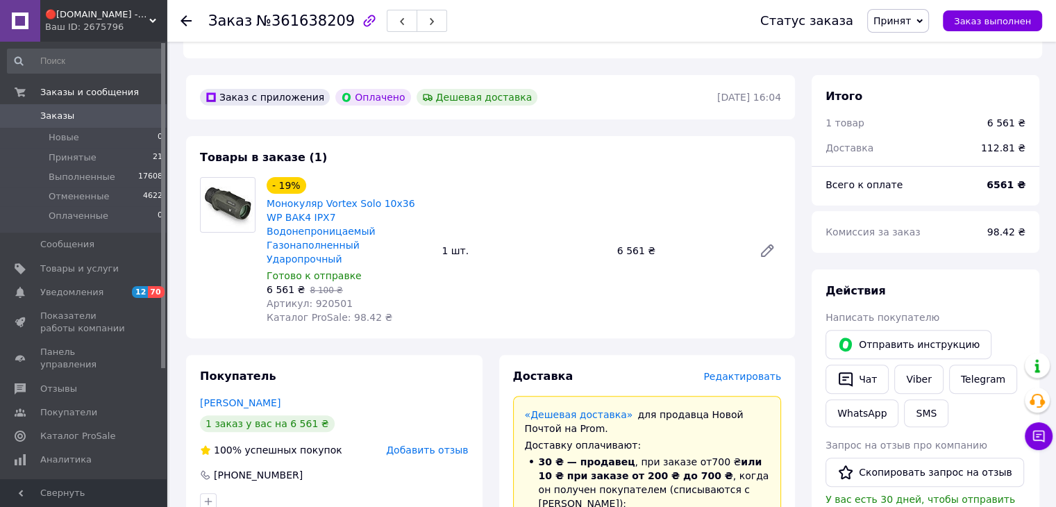
click at [321, 298] on span "Артикул: 920501" at bounding box center [310, 303] width 86 height 11
click at [86, 162] on span "Принятые" at bounding box center [73, 157] width 48 height 12
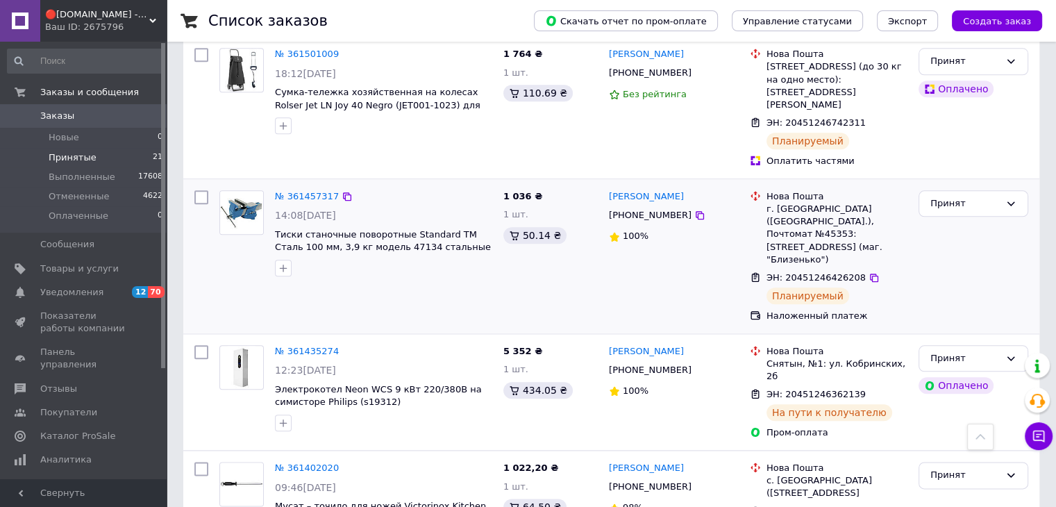
scroll to position [1528, 0]
